Goal: Navigation & Orientation: Find specific page/section

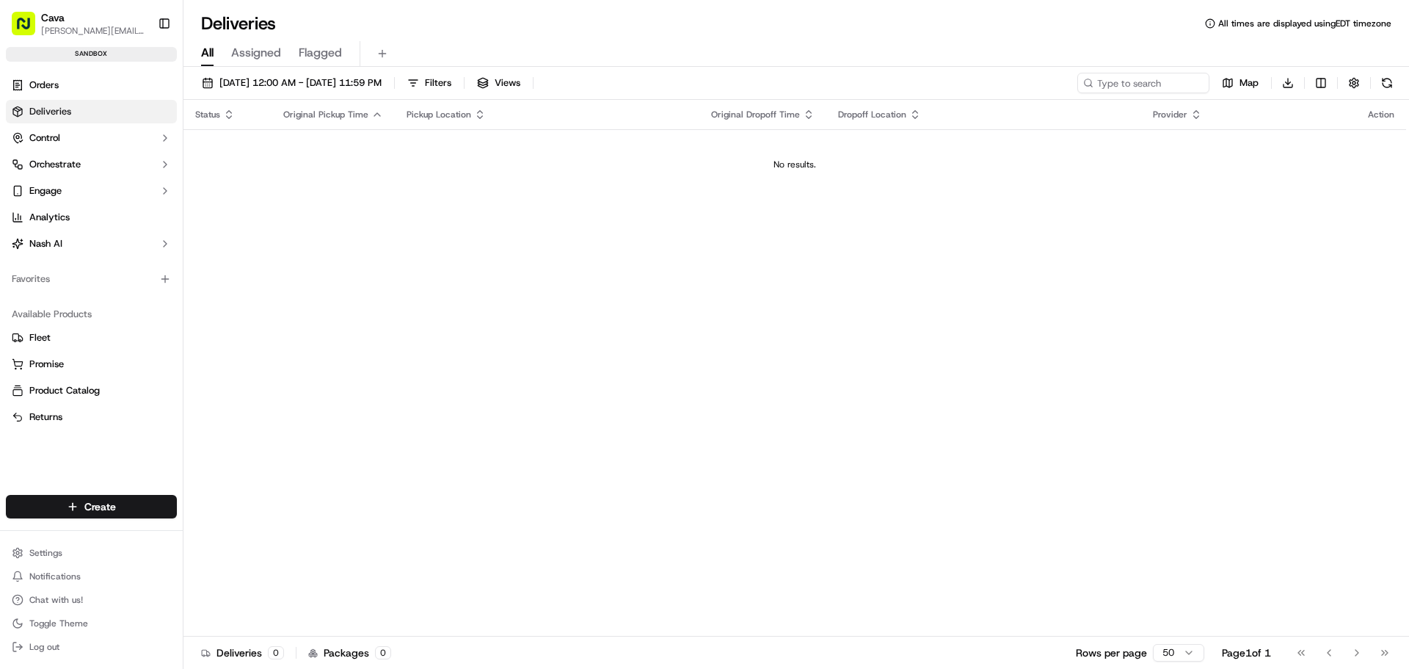
click at [79, 98] on ul "Orders Deliveries Control Orchestrate Engage Analytics [PERSON_NAME]" at bounding box center [91, 164] width 171 height 182
click at [82, 91] on link "Orders" at bounding box center [91, 84] width 171 height 23
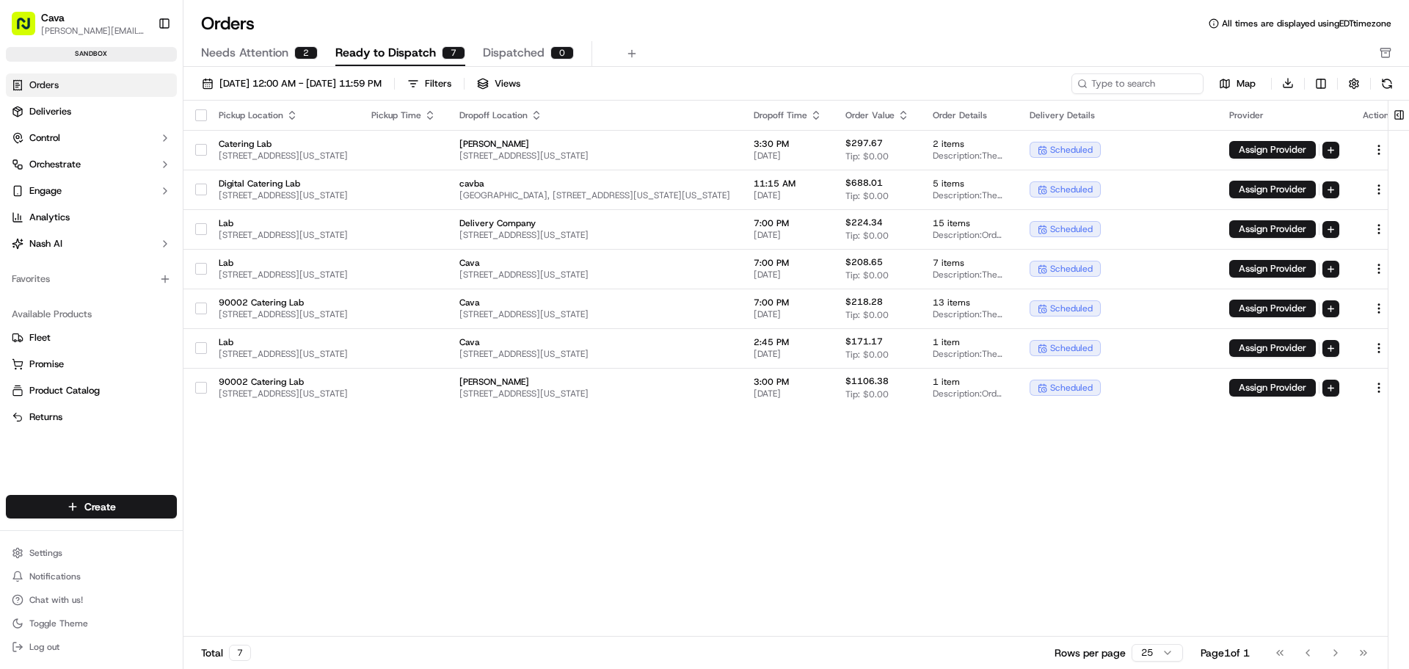
click at [288, 43] on button "Needs Attention 2" at bounding box center [259, 53] width 117 height 25
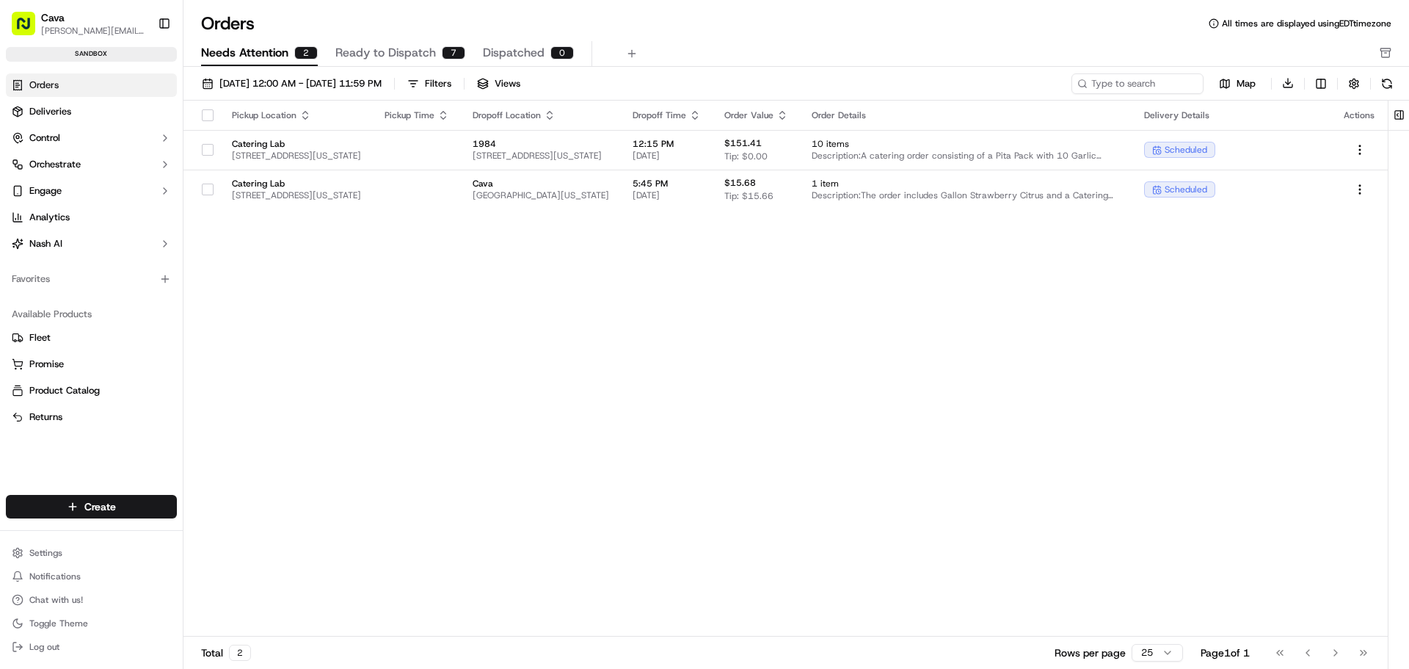
click at [377, 48] on span "Ready to Dispatch" at bounding box center [385, 53] width 101 height 18
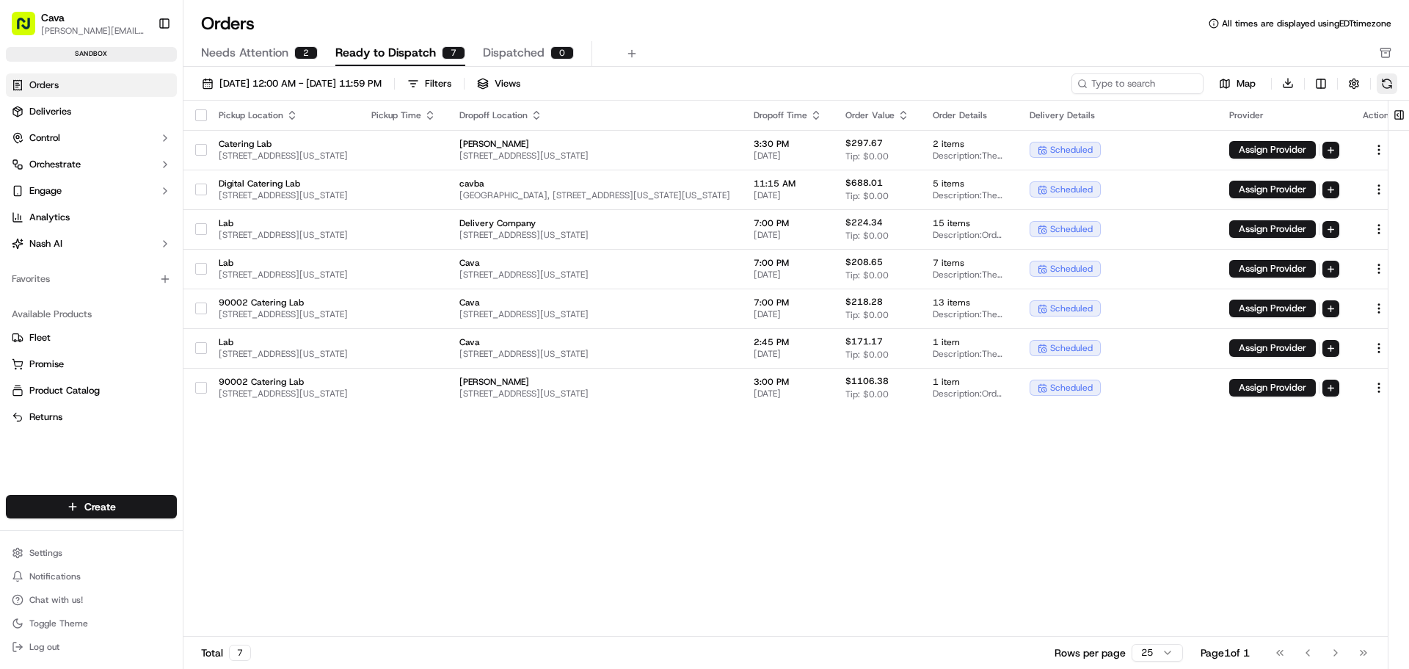
click at [1383, 83] on button at bounding box center [1387, 83] width 21 height 21
click at [1384, 84] on button at bounding box center [1387, 83] width 21 height 21
click at [1381, 84] on button at bounding box center [1387, 83] width 21 height 21
